Goal: Task Accomplishment & Management: Manage account settings

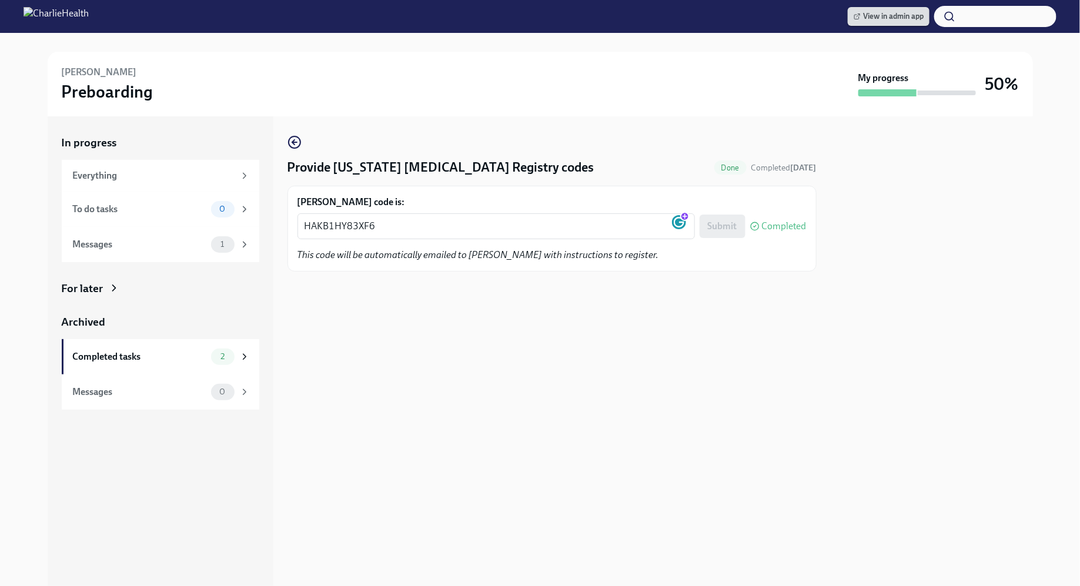
click at [882, 17] on span "View in admin app" at bounding box center [889, 17] width 70 height 12
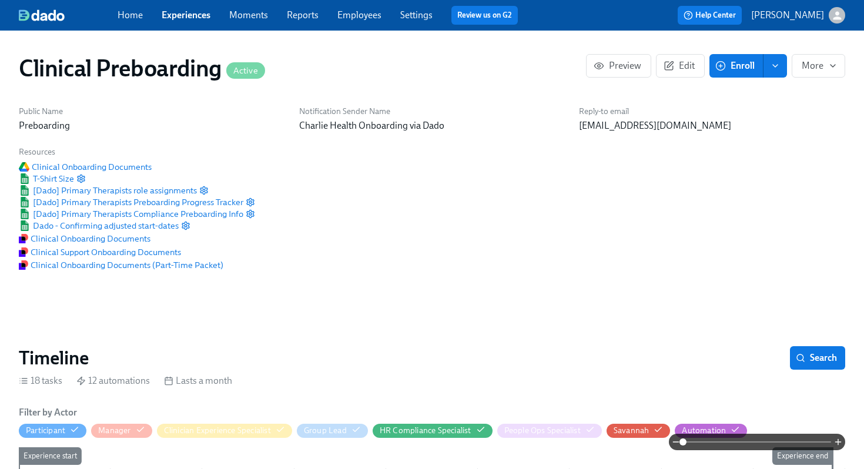
click at [428, 56] on div "Clinical Preboarding Active" at bounding box center [302, 68] width 567 height 28
click at [367, 26] on div "Home Experiences Moments Reports Employees Settings Review us on G2 Help Center…" at bounding box center [432, 15] width 864 height 31
click at [363, 17] on link "Employees" at bounding box center [359, 14] width 44 height 11
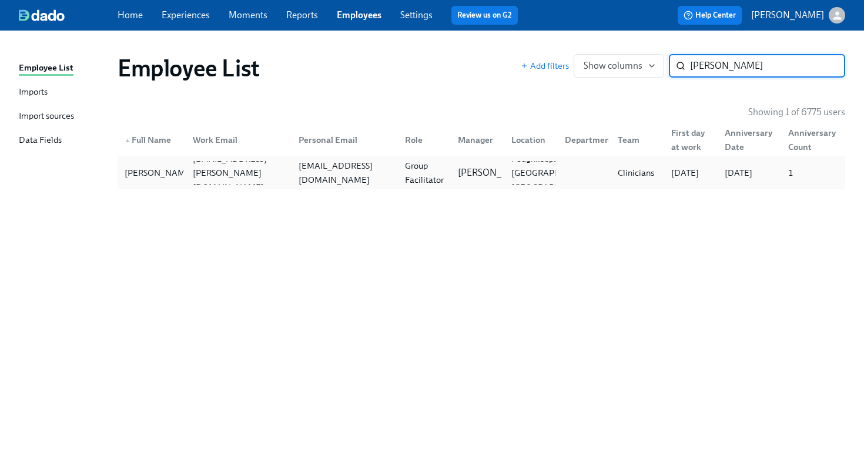
type input "HANLON"
click at [447, 180] on div "Group Facilitator" at bounding box center [424, 173] width 49 height 28
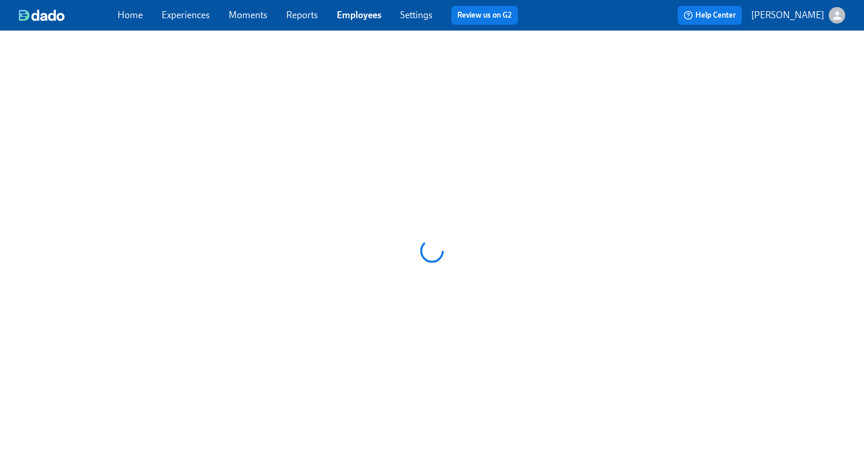
click at [447, 180] on div at bounding box center [432, 251] width 864 height 441
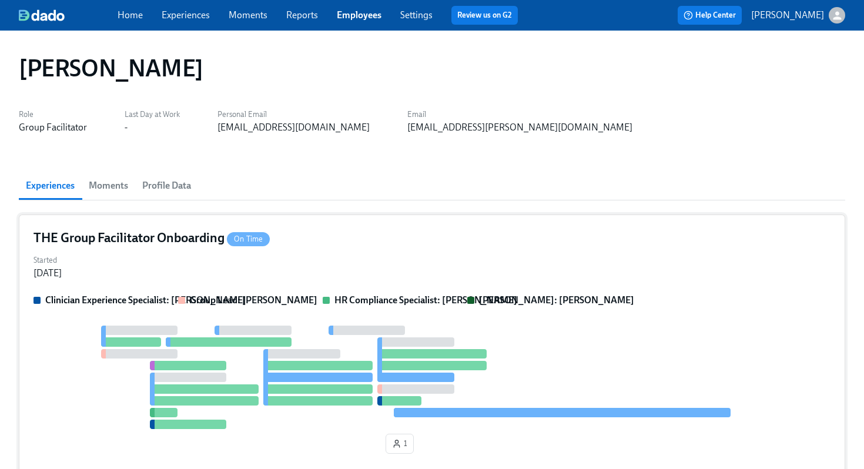
click at [442, 245] on div "THE Group Facilitator Onboarding On Time" at bounding box center [432, 238] width 797 height 18
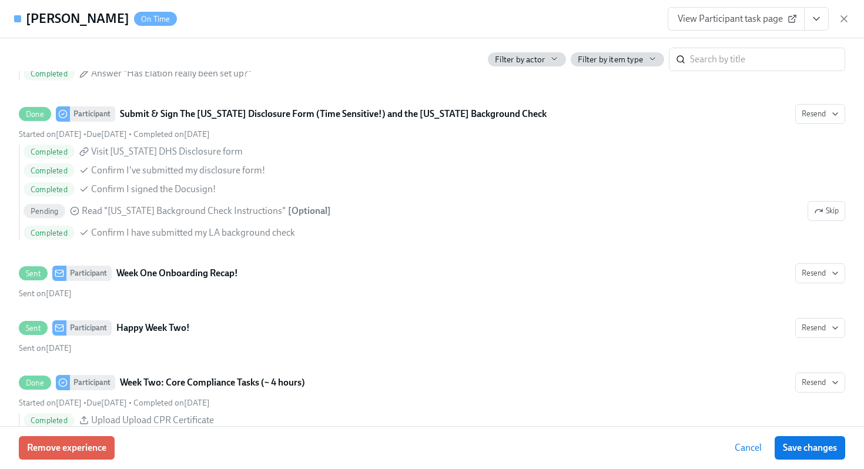
scroll to position [1444, 0]
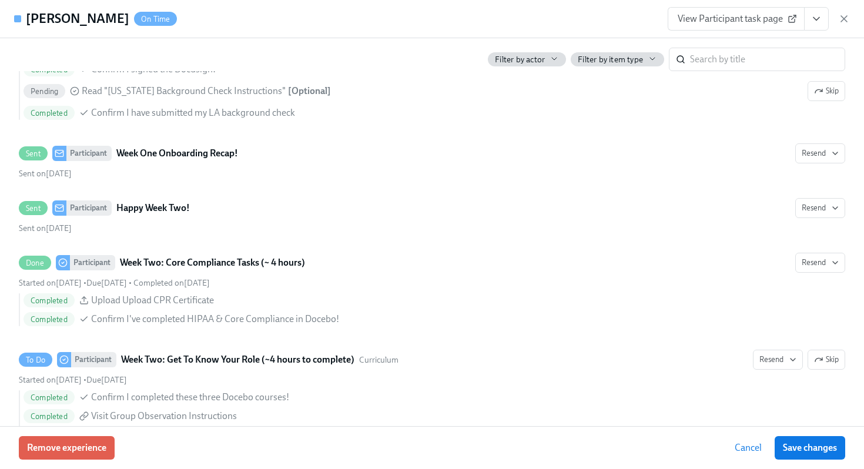
click at [818, 28] on button "View task page" at bounding box center [816, 19] width 25 height 24
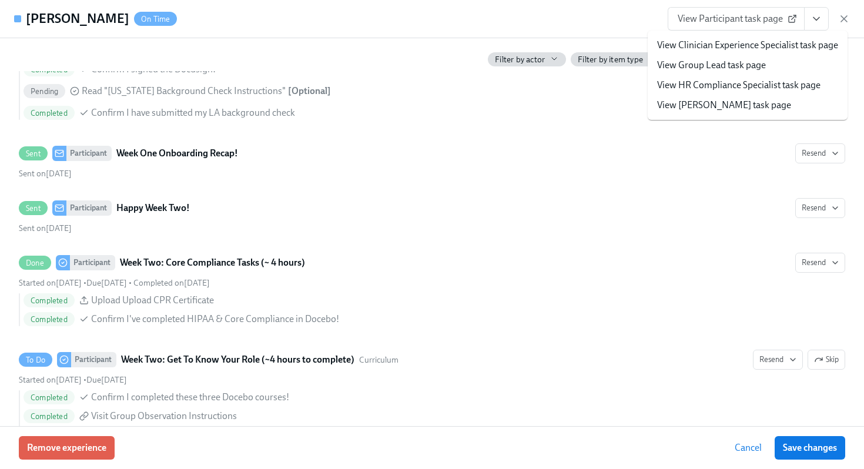
click at [814, 18] on icon "View task page" at bounding box center [817, 19] width 6 height 3
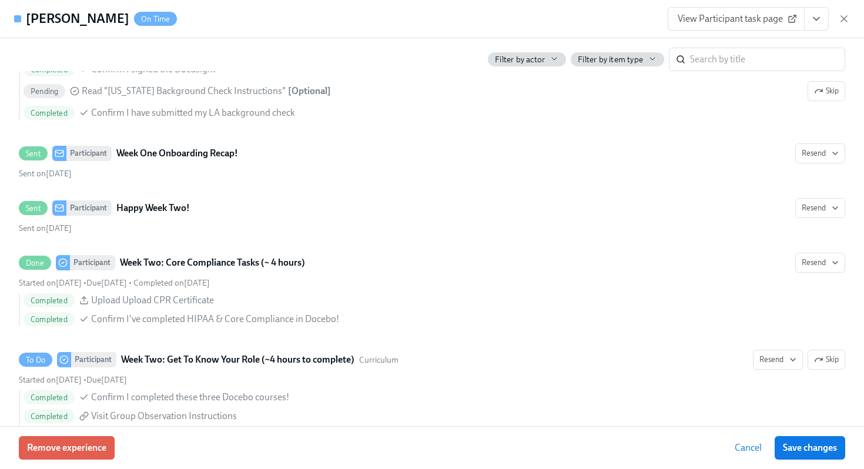
click at [814, 18] on icon "View task page" at bounding box center [817, 19] width 6 height 3
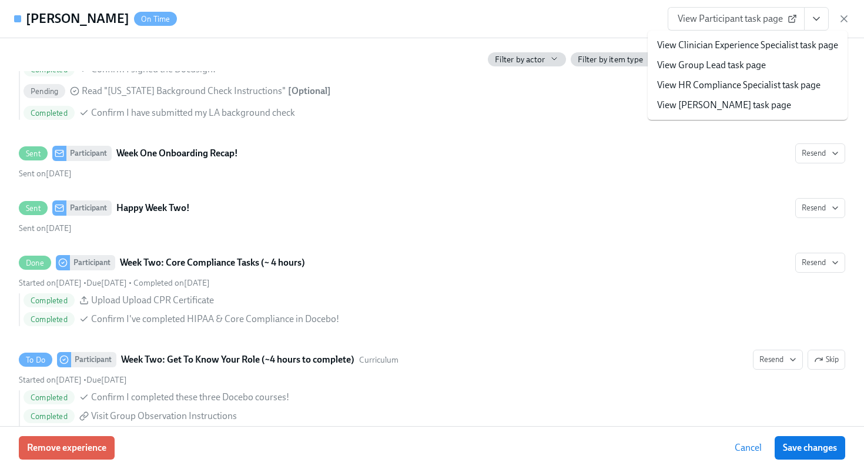
click at [725, 91] on link "View HR Compliance Specialist task page" at bounding box center [738, 85] width 163 height 13
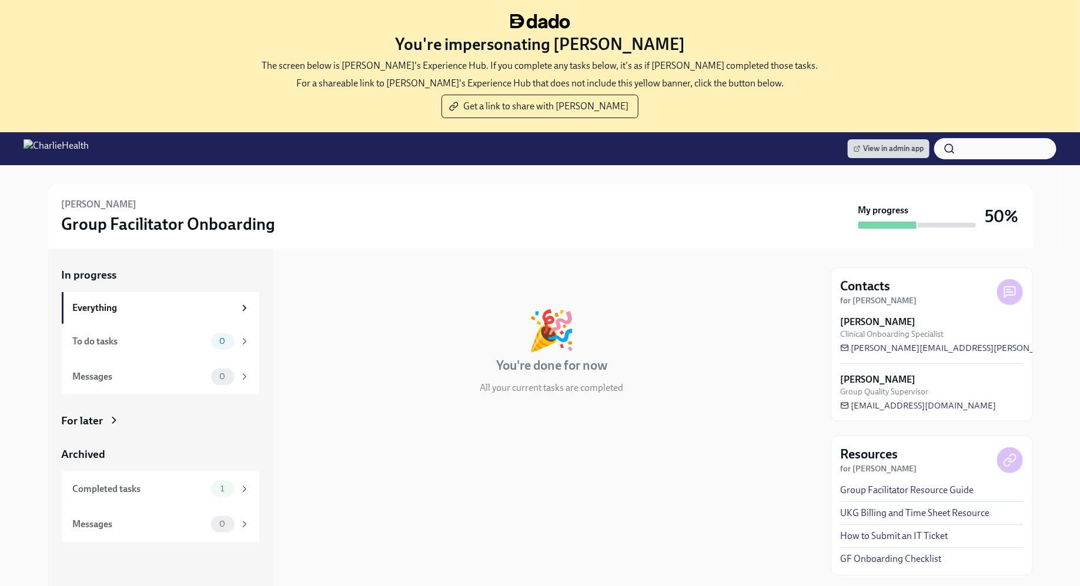
click at [219, 466] on div "Archived Completed tasks 1 Messages 0" at bounding box center [161, 494] width 198 height 95
click at [215, 479] on div "Completed tasks 1" at bounding box center [161, 488] width 198 height 35
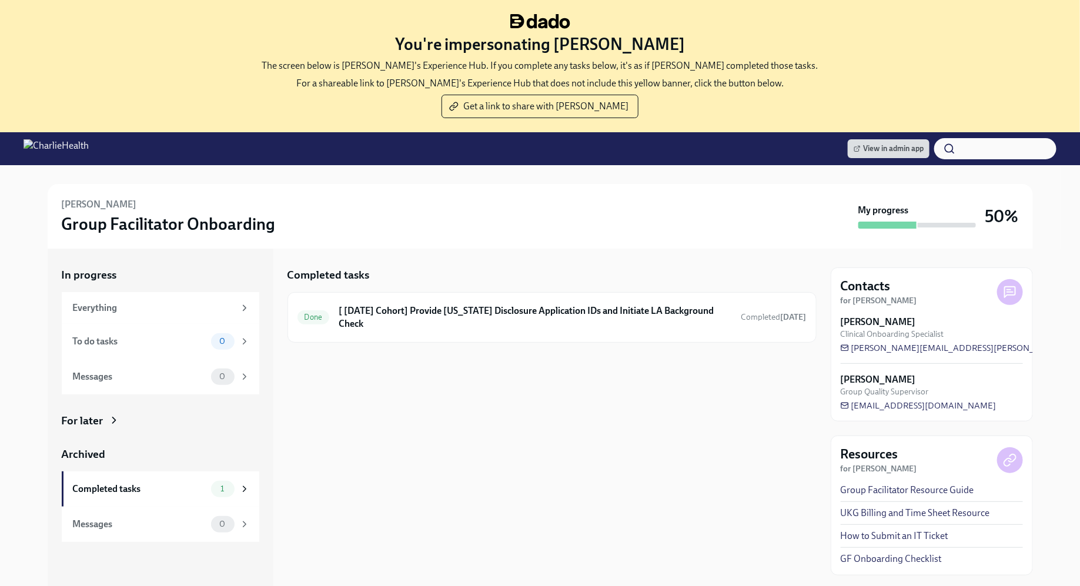
click at [480, 414] on div "Completed tasks Done [ [DATE] Cohort] Provide [US_STATE] Disclosure Application…" at bounding box center [551, 484] width 529 height 470
